Goal: Find specific page/section: Find specific page/section

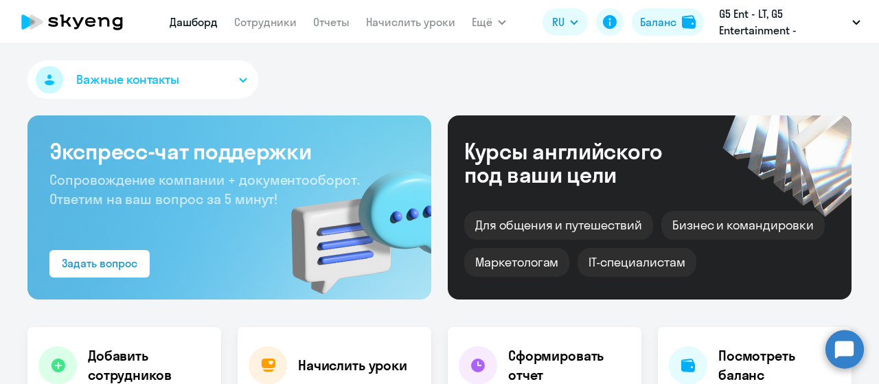
select select "30"
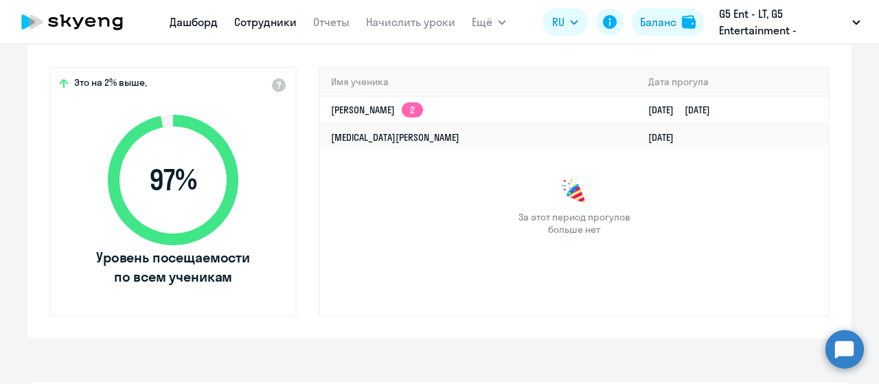
click at [283, 20] on link "Сотрудники" at bounding box center [265, 22] width 62 height 14
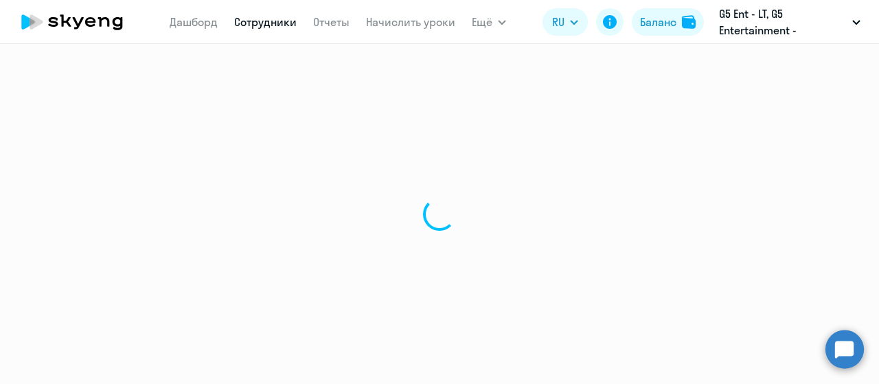
select select "30"
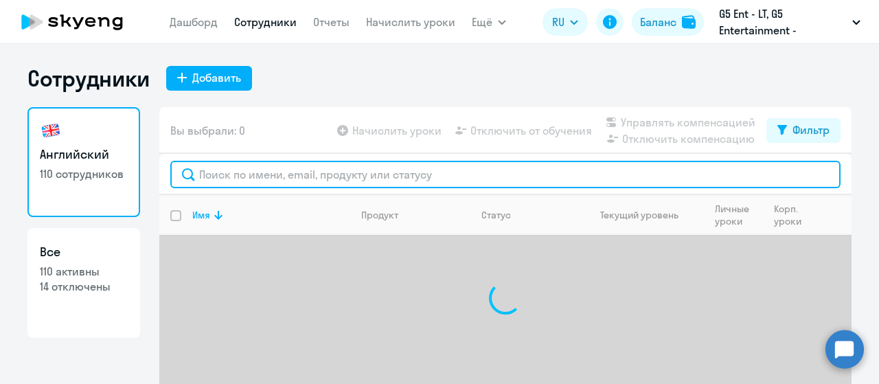
click at [275, 174] on input "text" at bounding box center [505, 174] width 670 height 27
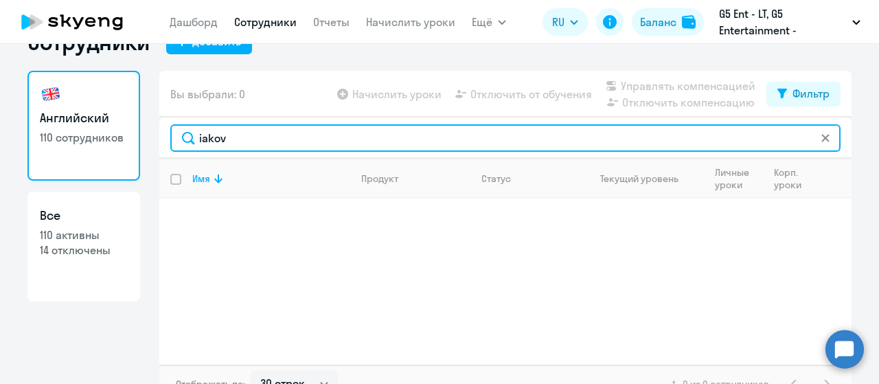
scroll to position [55, 0]
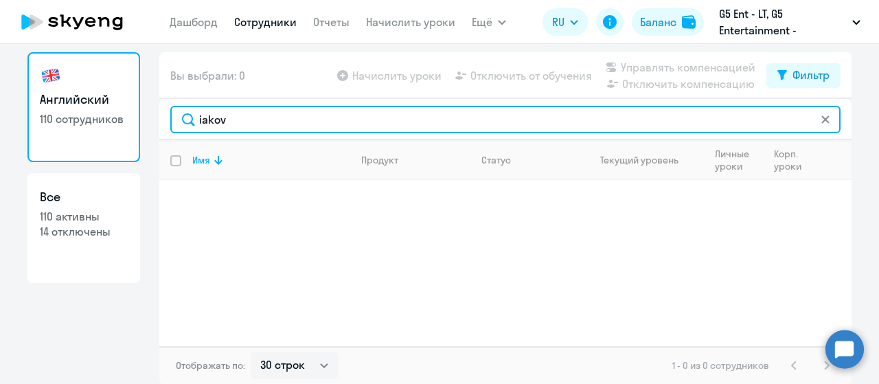
click at [273, 128] on input "iakov" at bounding box center [505, 119] width 670 height 27
type input "i"
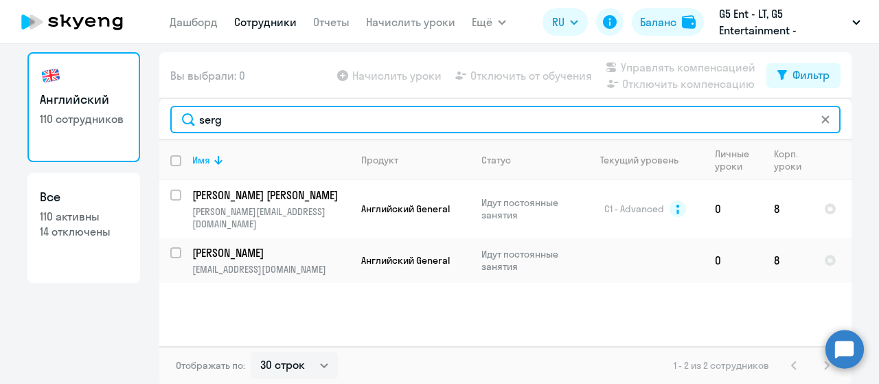
scroll to position [0, 0]
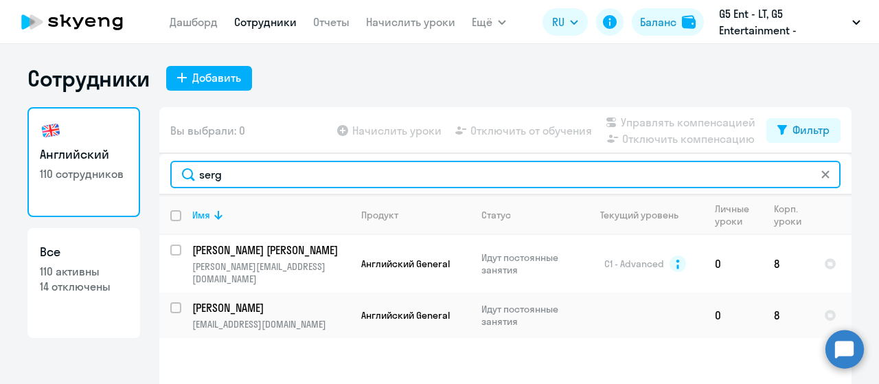
type input "serg"
